Goal: Information Seeking & Learning: Check status

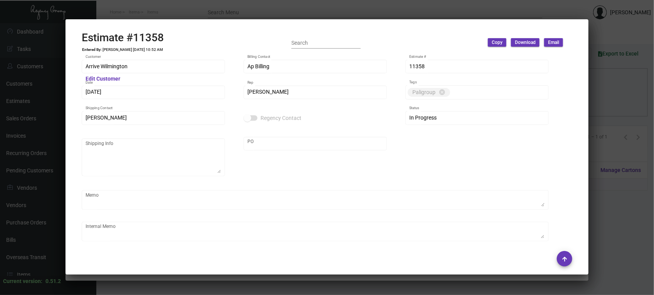
click at [622, 103] on div at bounding box center [327, 147] width 654 height 295
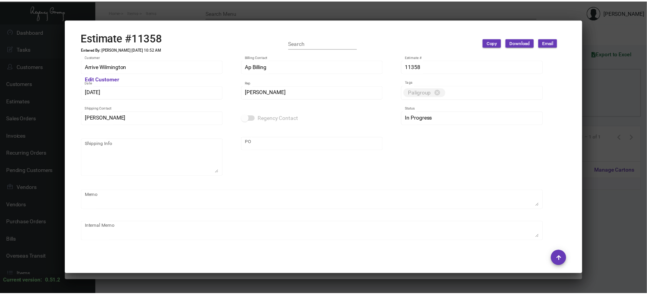
scroll to position [467, 0]
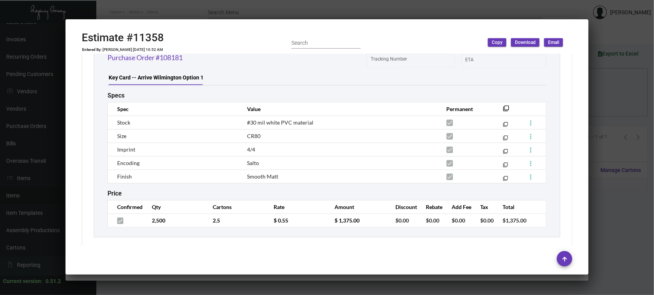
click at [622, 103] on div at bounding box center [327, 147] width 654 height 295
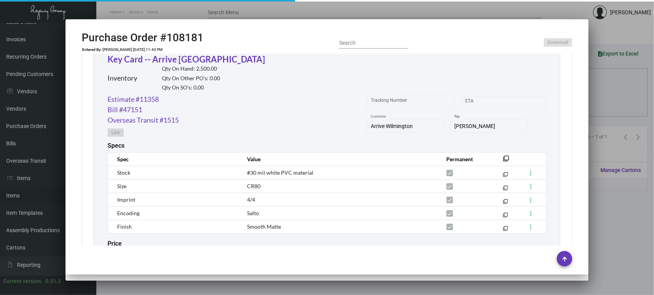
click at [622, 103] on div at bounding box center [327, 147] width 654 height 295
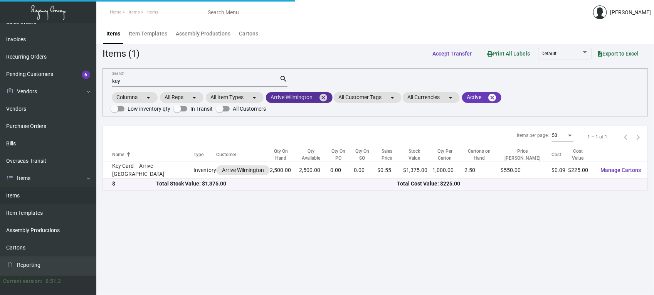
click at [323, 96] on mat-icon "cancel" at bounding box center [323, 97] width 9 height 9
click at [312, 99] on mat-icon "arrow_drop_down" at bounding box center [314, 97] width 9 height 9
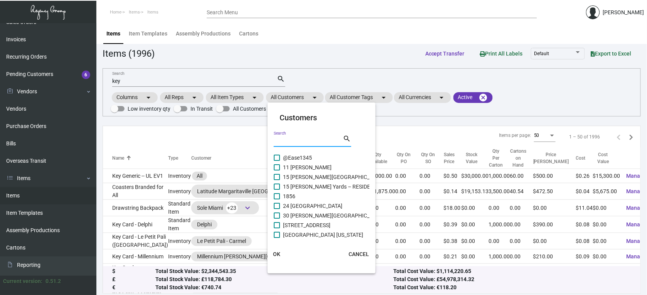
click at [299, 138] on input "Search" at bounding box center [308, 141] width 69 height 6
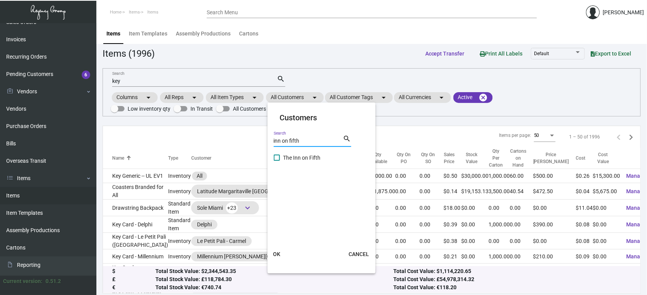
type input "inn on fifth"
click at [298, 158] on span "The Inn on Fifth" at bounding box center [301, 157] width 37 height 9
click at [277, 161] on input "The Inn on Fifth" at bounding box center [276, 161] width 0 height 0
checkbox input "true"
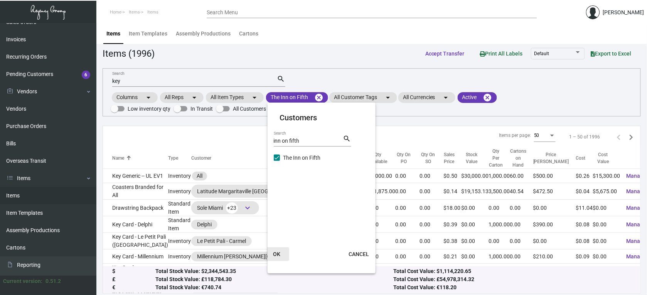
click at [276, 254] on span "OK" at bounding box center [276, 254] width 7 height 6
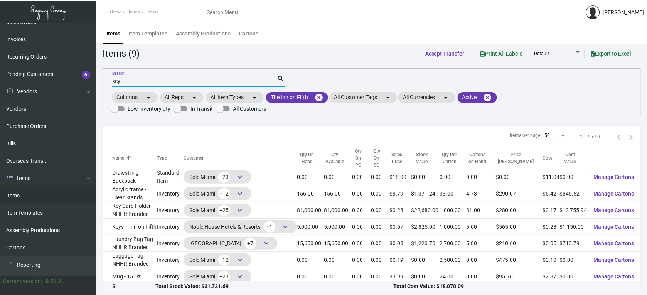
click at [142, 82] on input "key" at bounding box center [194, 81] width 165 height 6
type input "k"
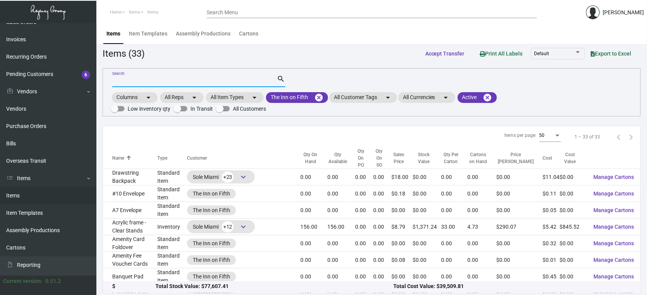
type input "W"
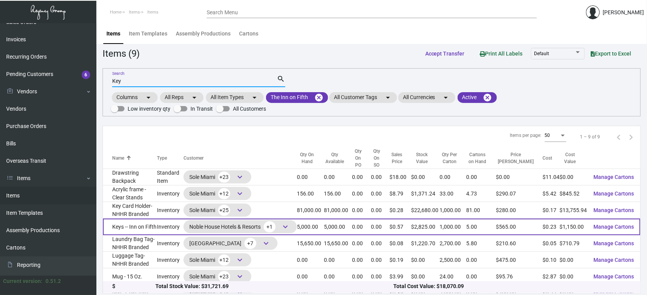
type input "Key"
click at [133, 228] on td "Keys -- Inn on Fifth" at bounding box center [130, 227] width 54 height 17
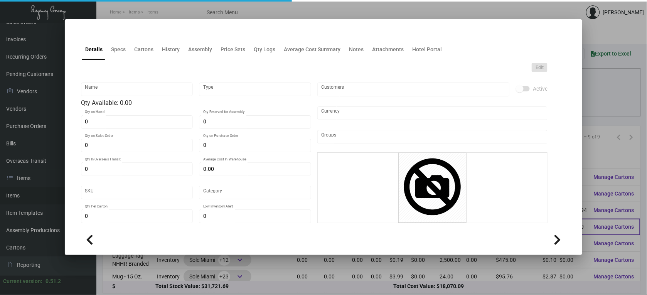
type input "Keys -- Inn on Fifth"
type input "Inventory"
type input "5,000"
type input "$ 0.248"
type input "Overseas"
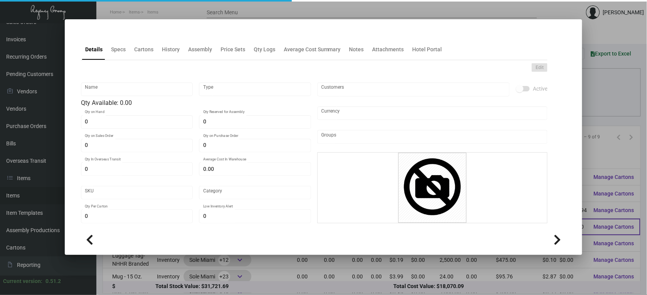
type input "1,000"
type input "$ 0.23"
type input "$ 0.565"
checkbox input "true"
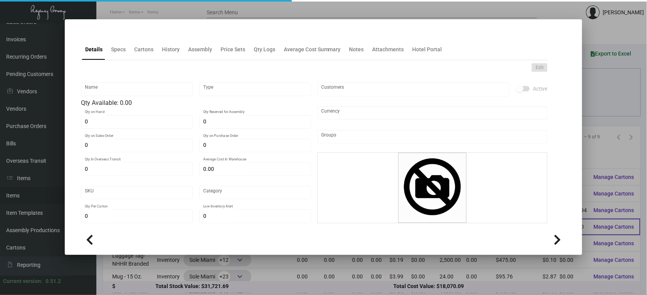
type input "United States Dollar $"
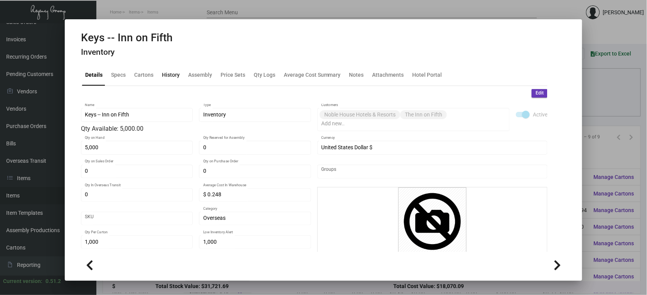
click at [162, 76] on div "History" at bounding box center [171, 75] width 18 height 8
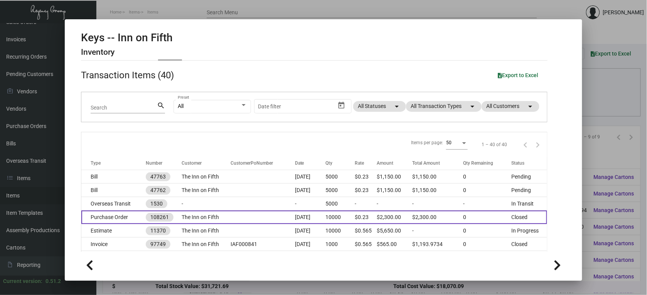
scroll to position [48, 0]
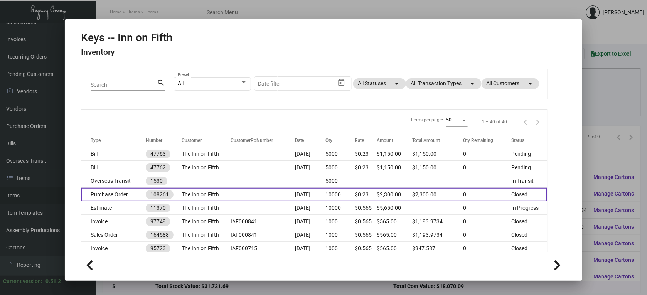
click at [243, 199] on td at bounding box center [263, 194] width 64 height 13
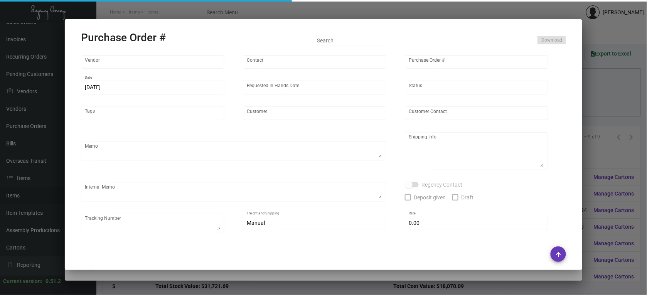
type input "CHENGDU MIND IOT TECHNOLOGY"
type input "[PERSON_NAME]"
type input "108261"
type input "[DATE]"
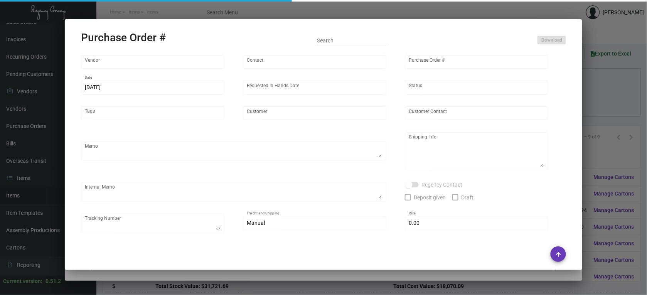
type input "The Inn on Fifth"
type textarea "5K air to [GEOGRAPHIC_DATA], 5K via boat"
type textarea "Regency Group NJ - [PERSON_NAME] [STREET_ADDRESS]"
checkbox input "true"
type input "$ 0.00"
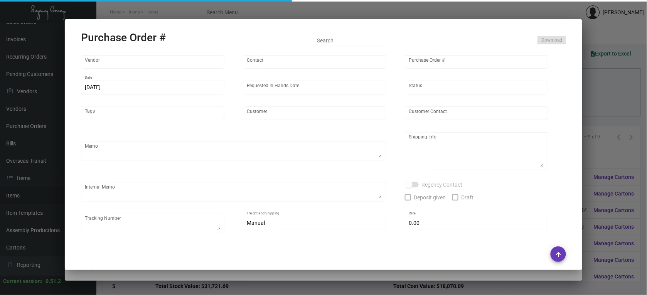
type input "United States Dollar $"
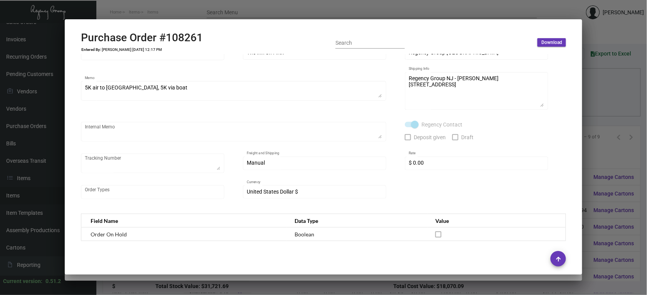
scroll to position [0, 0]
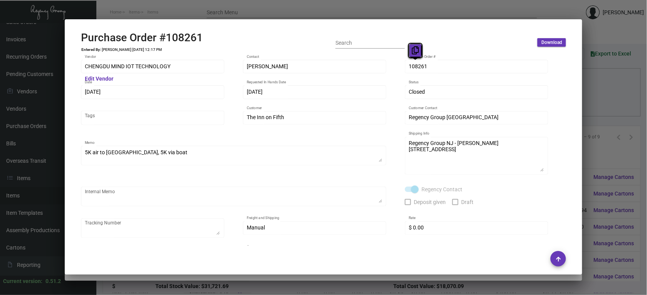
drag, startPoint x: 419, startPoint y: 65, endPoint x: 415, endPoint y: 49, distance: 16.8
click at [415, 49] on icon at bounding box center [415, 50] width 7 height 8
drag, startPoint x: 103, startPoint y: 90, endPoint x: 89, endPoint y: 74, distance: 21.3
click at [89, 74] on button at bounding box center [95, 76] width 13 height 14
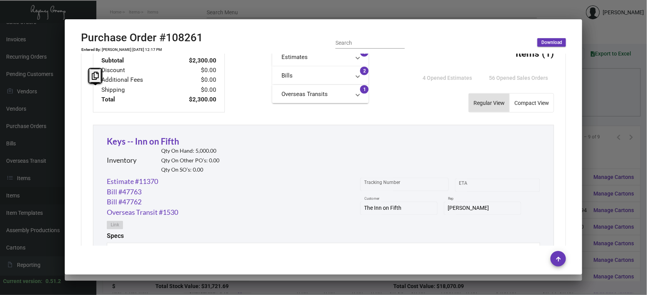
scroll to position [438, 0]
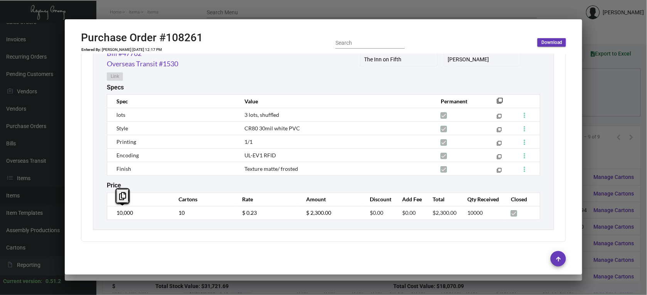
click at [107, 213] on td "10,000" at bounding box center [139, 212] width 64 height 13
click at [235, 214] on td "$ 0.23" at bounding box center [267, 212] width 64 height 13
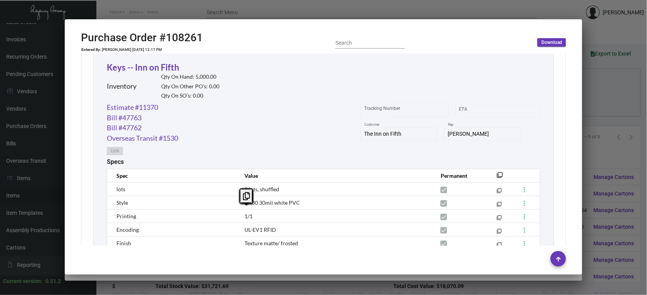
scroll to position [293, 0]
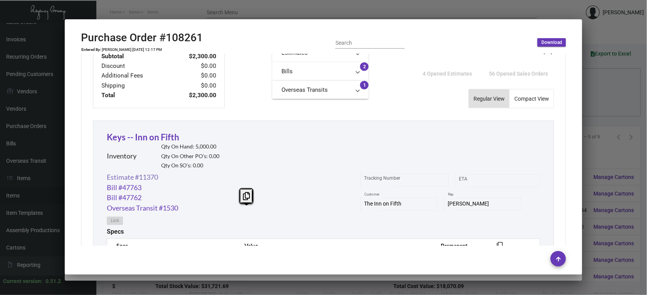
click at [136, 177] on link "Estimate #11370" at bounding box center [132, 177] width 51 height 10
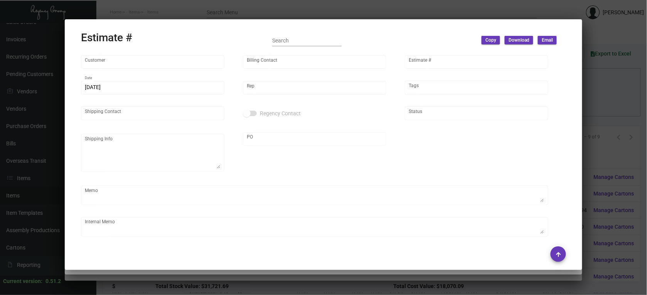
type input "The Inn on Fifth"
type input "Accounts Payable"
type input "11370"
type input "[DATE]"
type input "[PERSON_NAME]"
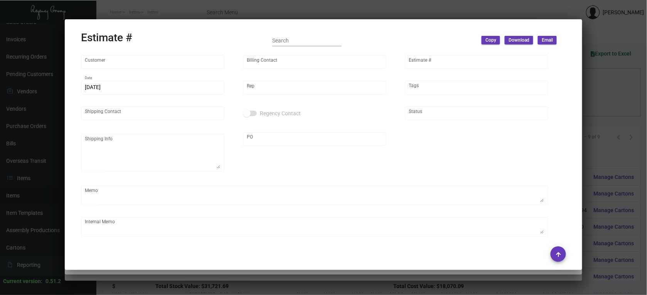
type input "[PERSON_NAME]"
type input "United States Dollar $"
type input "$ 0.00"
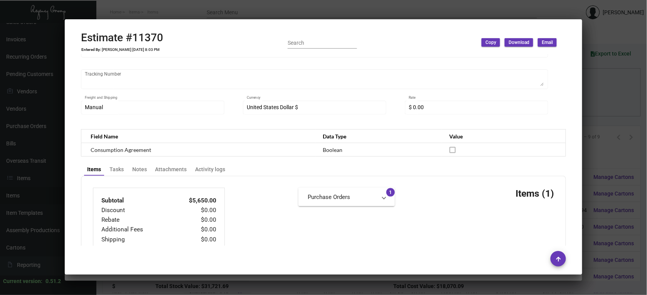
scroll to position [0, 0]
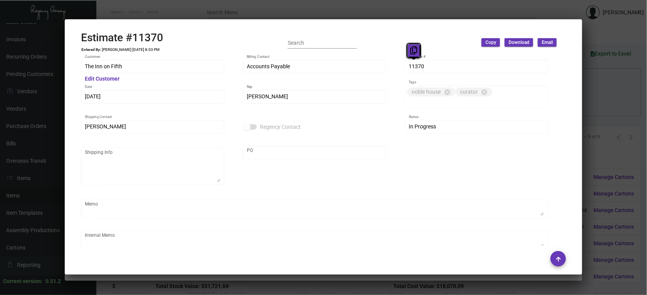
drag, startPoint x: 413, startPoint y: 67, endPoint x: 412, endPoint y: 47, distance: 20.1
click at [411, 50] on icon at bounding box center [413, 50] width 7 height 8
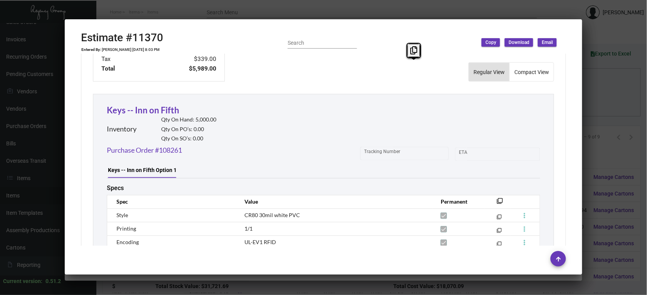
scroll to position [469, 0]
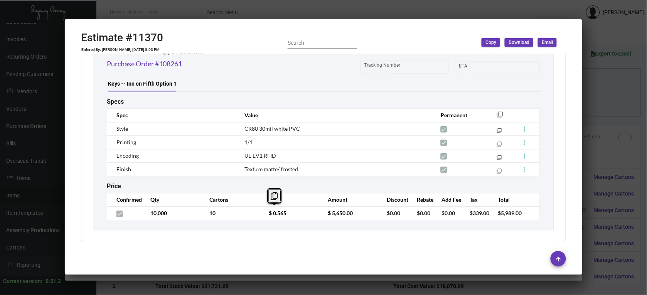
click at [264, 214] on td "$ 0.565" at bounding box center [290, 213] width 59 height 13
click at [614, 87] on div at bounding box center [323, 147] width 647 height 295
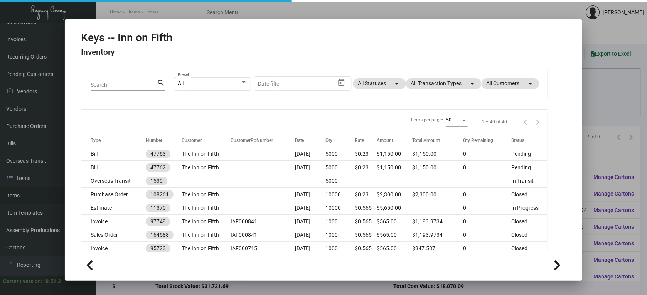
click at [614, 87] on div at bounding box center [323, 147] width 647 height 295
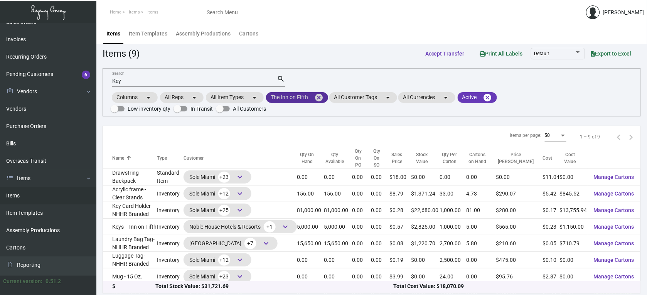
click at [321, 93] on mat-icon "cancel" at bounding box center [318, 97] width 9 height 9
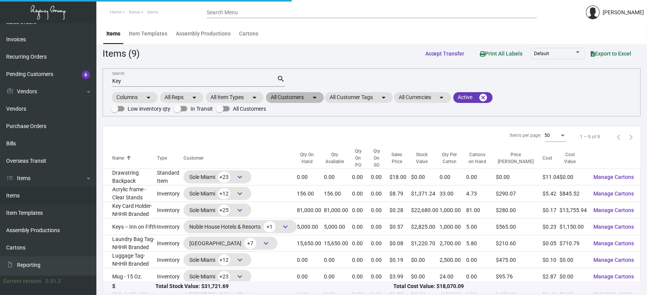
click at [310, 96] on mat-chip "All Customers arrow_drop_down" at bounding box center [295, 97] width 58 height 11
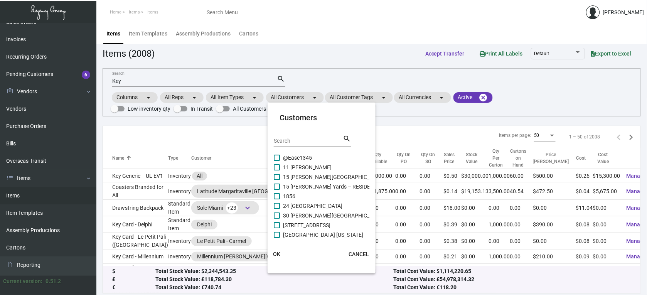
click at [290, 142] on input "Search" at bounding box center [308, 141] width 69 height 6
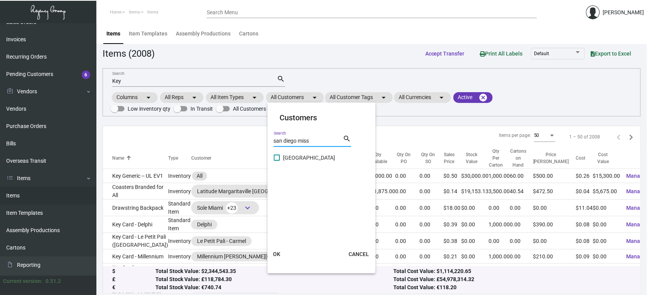
type input "san diego miss"
click at [316, 158] on span "[GEOGRAPHIC_DATA]" at bounding box center [309, 157] width 52 height 9
click at [277, 161] on input "[GEOGRAPHIC_DATA]" at bounding box center [276, 161] width 0 height 0
checkbox input "true"
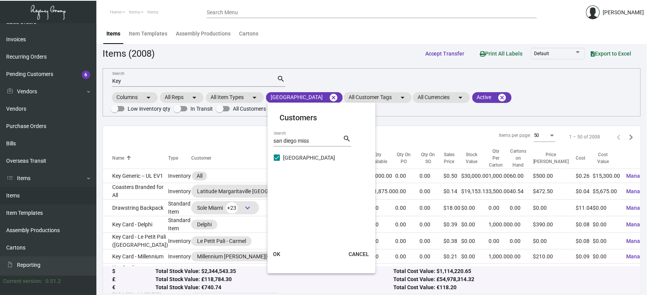
click at [276, 253] on span "OK" at bounding box center [276, 254] width 7 height 6
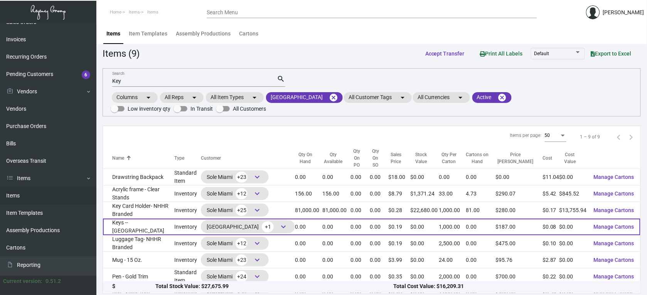
click at [329, 230] on td "0.00" at bounding box center [336, 227] width 28 height 17
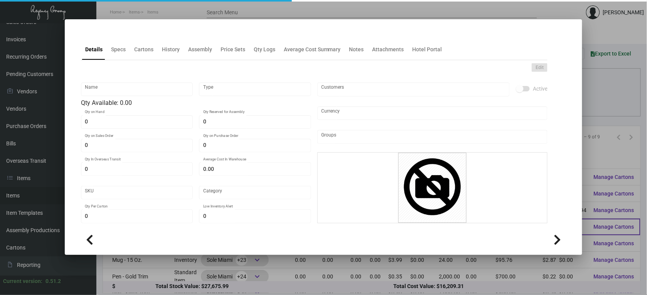
type input "Keys -- [GEOGRAPHIC_DATA]"
type input "Inventory"
type input "20,000"
type input "$ 0.08588"
type input "1437"
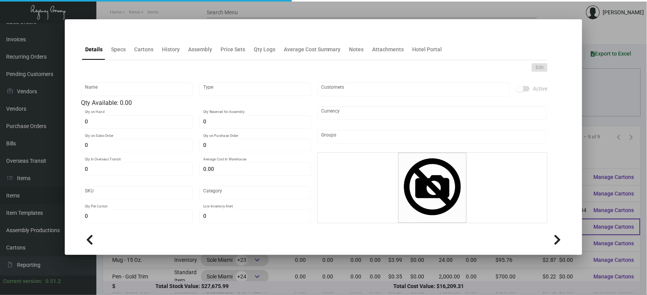
type input "Standard"
type input "1,000"
type input "5,000"
type input "$ 0.08"
type input "$ 0.187"
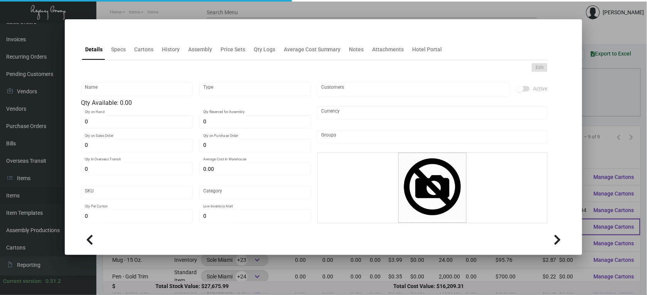
type textarea "Key Cards: Size CR80, #30 mill white Glossy finish PVC plastic material, printi…"
checkbox input "true"
type input "United States Dollar $"
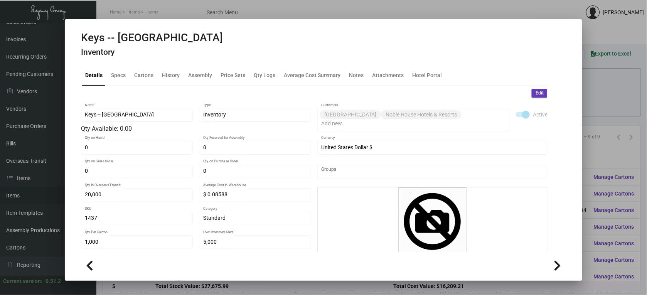
click at [612, 87] on div at bounding box center [323, 147] width 647 height 295
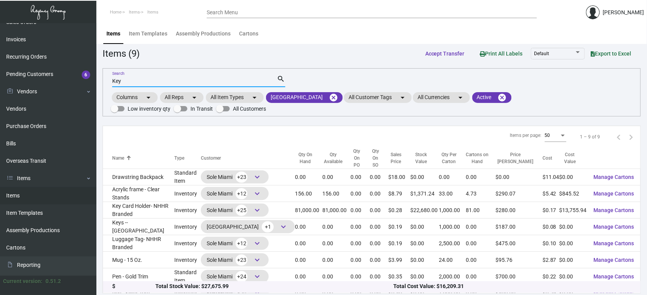
click at [128, 81] on input "Key" at bounding box center [194, 81] width 165 height 6
type input "K"
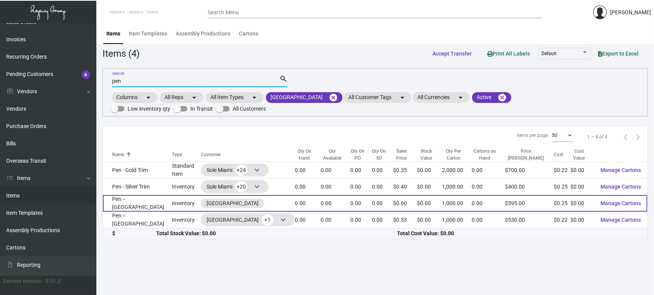
type input "pen"
click at [313, 199] on td "0.00" at bounding box center [308, 203] width 26 height 17
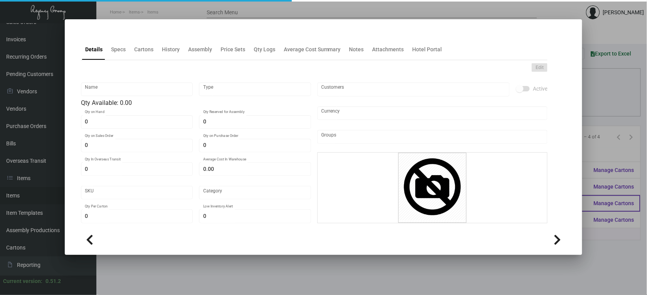
type input "Pen -- [GEOGRAPHIC_DATA]"
type input "Inventory"
type input "$ 0.00"
type input "Overseas"
type input "1,000"
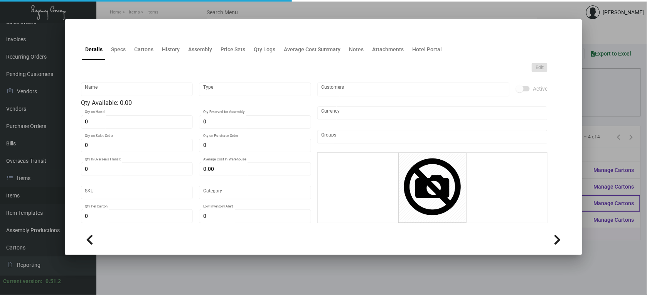
type input "$ 0.245"
type input "$ 0.595"
checkbox input "true"
type input "United States Dollar $"
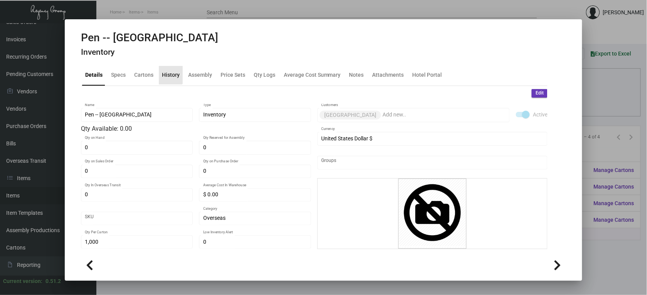
click at [167, 72] on div "History" at bounding box center [171, 75] width 18 height 8
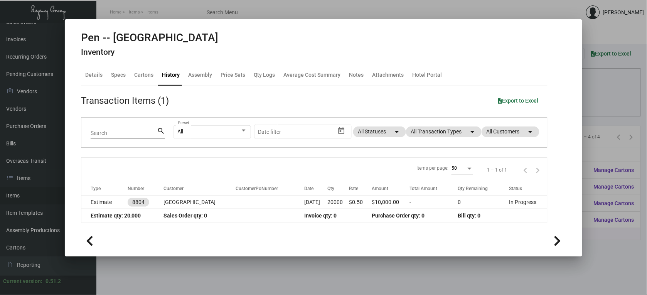
click at [615, 98] on div at bounding box center [323, 147] width 647 height 295
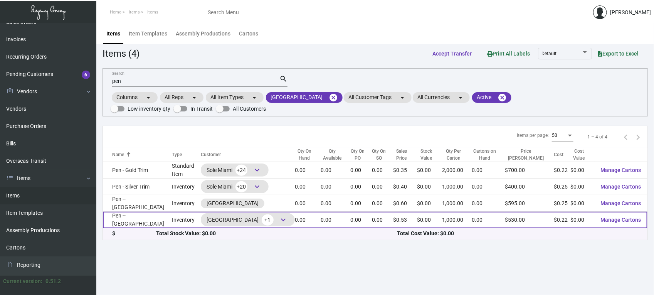
click at [384, 220] on td "0.00" at bounding box center [382, 220] width 21 height 17
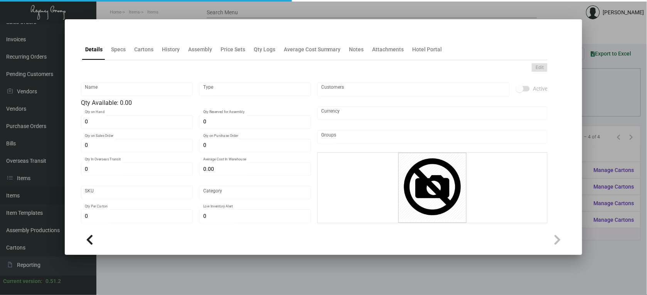
type input "Pen -- [GEOGRAPHIC_DATA]"
type input "Inventory"
type input "$ 0.22"
type input "Overseas"
type input "1,000"
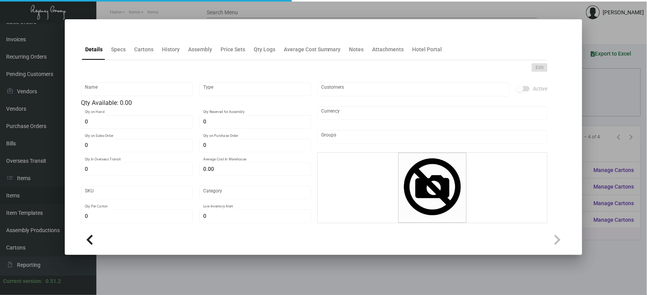
type input "$ 0.22"
type input "$ 0.53"
checkbox input "true"
type input "United States Dollar $"
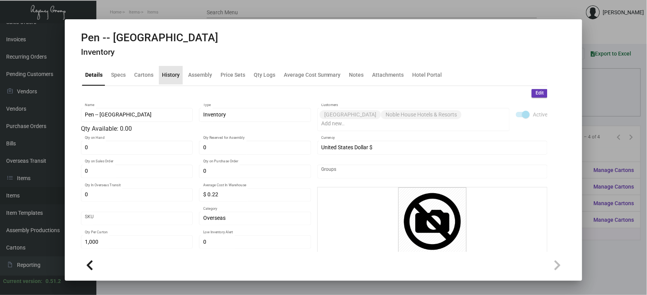
click at [159, 78] on div "History" at bounding box center [171, 75] width 24 height 19
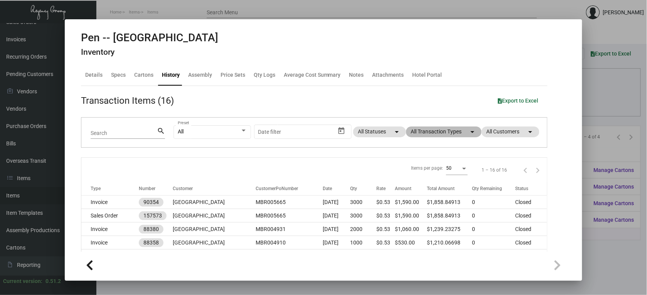
click at [423, 131] on mat-chip "All Transaction Types arrow_drop_down" at bounding box center [444, 131] width 76 height 11
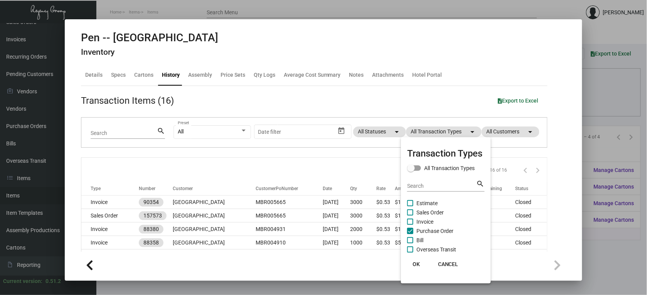
click at [426, 211] on span "Sales Order" at bounding box center [429, 212] width 27 height 9
click at [410, 216] on input "Sales Order" at bounding box center [410, 216] width 0 height 0
checkbox input "true"
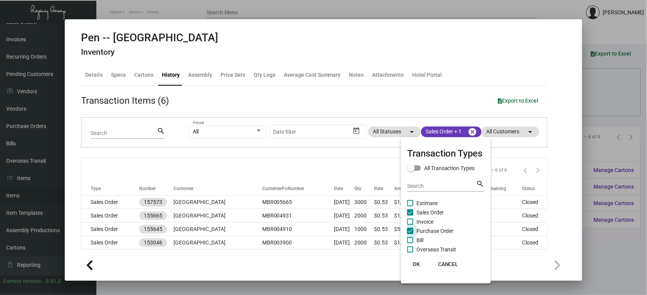
click at [420, 228] on span "Purchase Order" at bounding box center [434, 230] width 37 height 9
click at [410, 234] on input "Purchase Order" at bounding box center [410, 234] width 0 height 0
checkbox input "false"
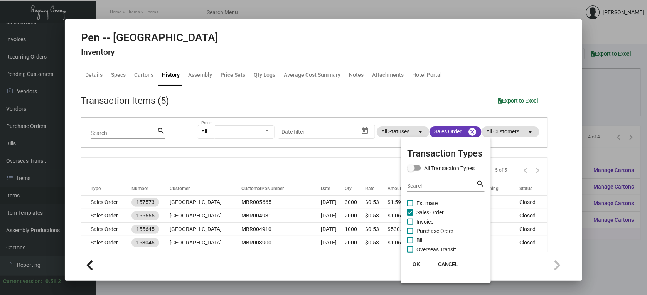
click at [416, 265] on span "OK" at bounding box center [416, 264] width 7 height 6
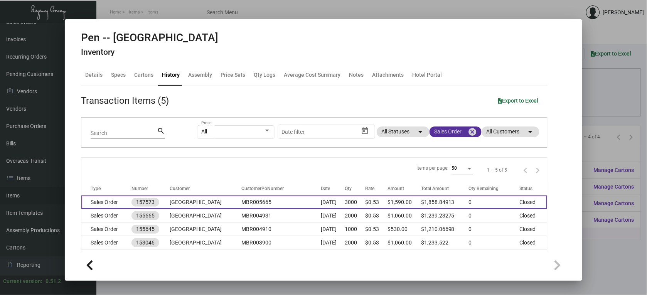
scroll to position [29, 0]
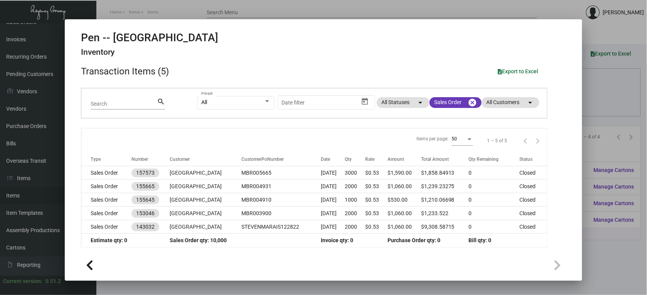
click at [609, 81] on div at bounding box center [323, 147] width 647 height 295
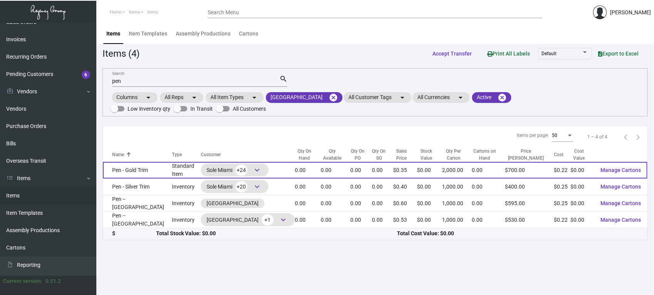
click at [142, 175] on td "Pen - Gold Trim" at bounding box center [137, 170] width 69 height 17
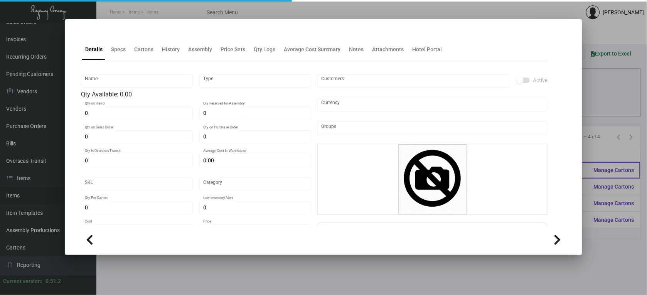
type input "Pen - Gold Trim"
type input "Standard Item"
type input "$ 0.864"
type input "Standard"
type input "2,000"
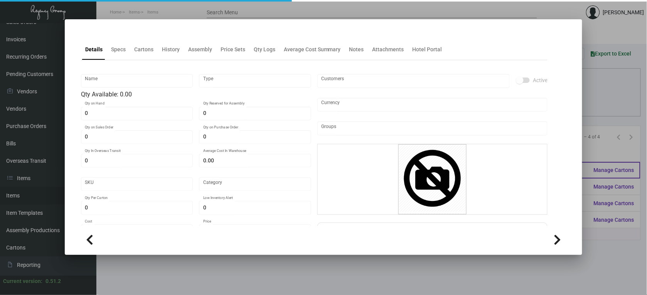
type input "$ 0.222"
type input "$ 0.35"
checkbox input "true"
type input "United States Dollar $"
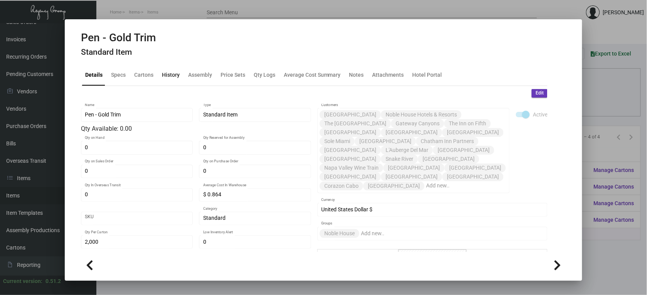
click at [165, 78] on div "History" at bounding box center [171, 75] width 18 height 8
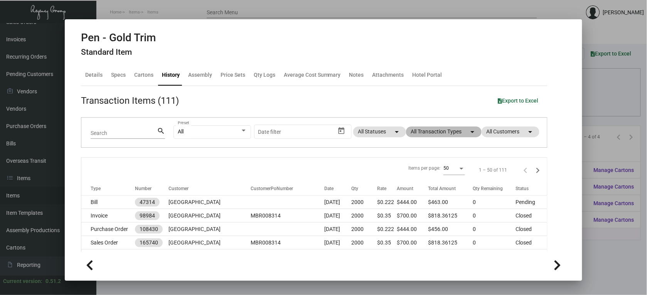
click at [457, 131] on mat-chip "All Transaction Types arrow_drop_down" at bounding box center [444, 131] width 76 height 11
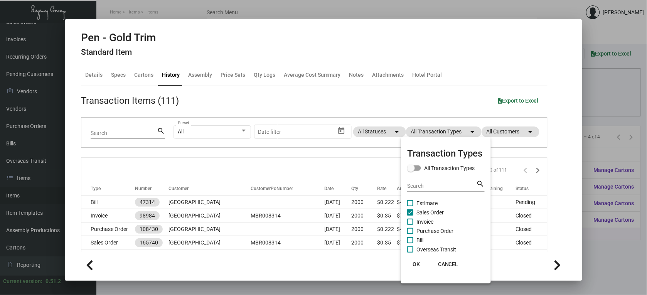
click at [355, 156] on div at bounding box center [323, 147] width 647 height 295
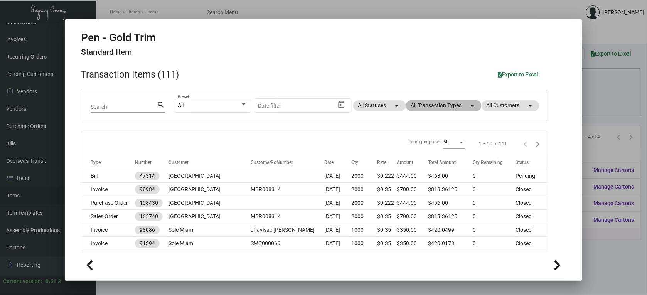
scroll to position [48, 0]
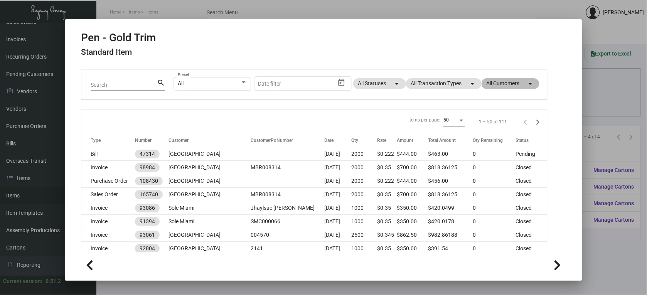
click at [528, 84] on mat-icon "arrow_drop_down" at bounding box center [530, 83] width 9 height 9
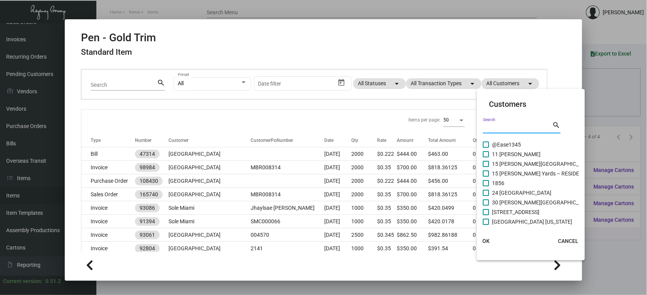
click at [508, 125] on input "Search" at bounding box center [517, 128] width 69 height 6
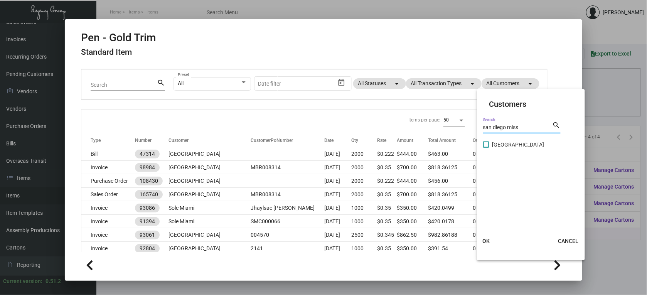
type input "san diego miss"
click at [517, 148] on span "[GEOGRAPHIC_DATA]" at bounding box center [518, 144] width 52 height 9
click at [486, 148] on input "[GEOGRAPHIC_DATA]" at bounding box center [486, 148] width 0 height 0
checkbox input "true"
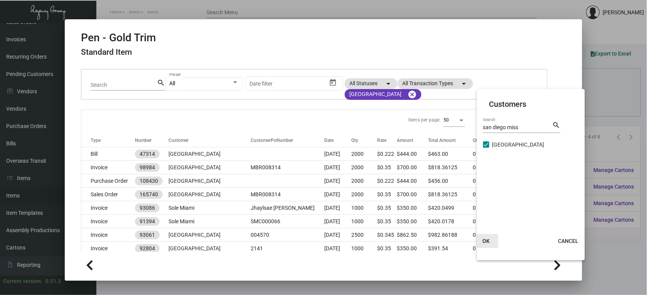
click at [483, 238] on span "OK" at bounding box center [485, 241] width 7 height 6
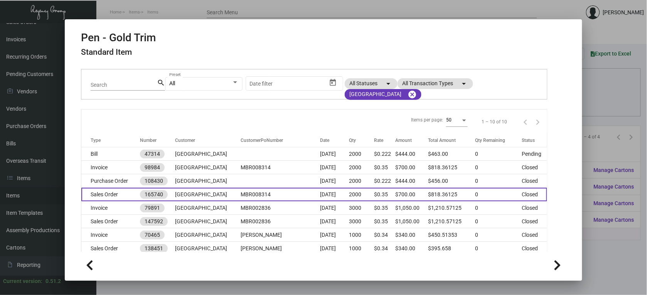
scroll to position [0, 0]
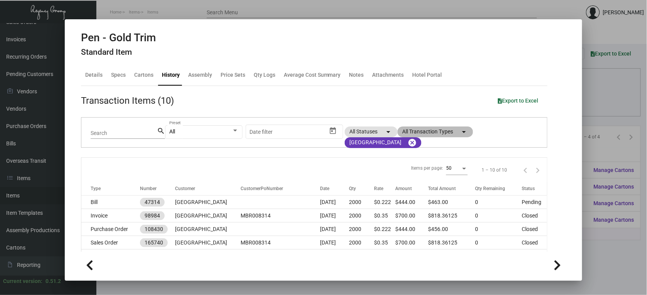
click at [423, 134] on mat-chip "All Transaction Types arrow_drop_down" at bounding box center [436, 131] width 76 height 11
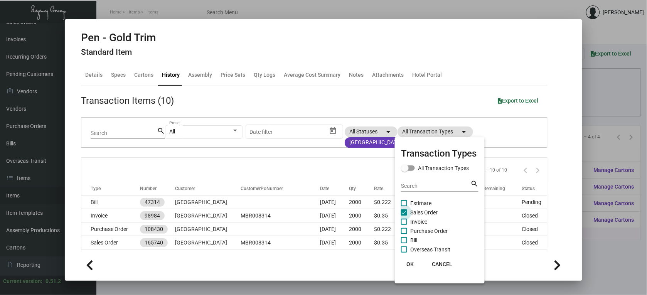
click at [410, 211] on label "Sales Order" at bounding box center [419, 212] width 37 height 9
click at [404, 216] on input "Sales Order" at bounding box center [404, 216] width 0 height 0
click at [410, 211] on label "Sales Order" at bounding box center [419, 212] width 37 height 9
click at [404, 216] on input "Sales Order" at bounding box center [404, 216] width 0 height 0
checkbox input "true"
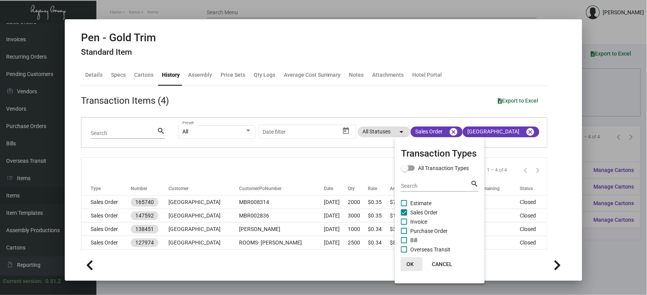
click at [409, 261] on span "OK" at bounding box center [410, 264] width 7 height 6
